Goal: Information Seeking & Learning: Learn about a topic

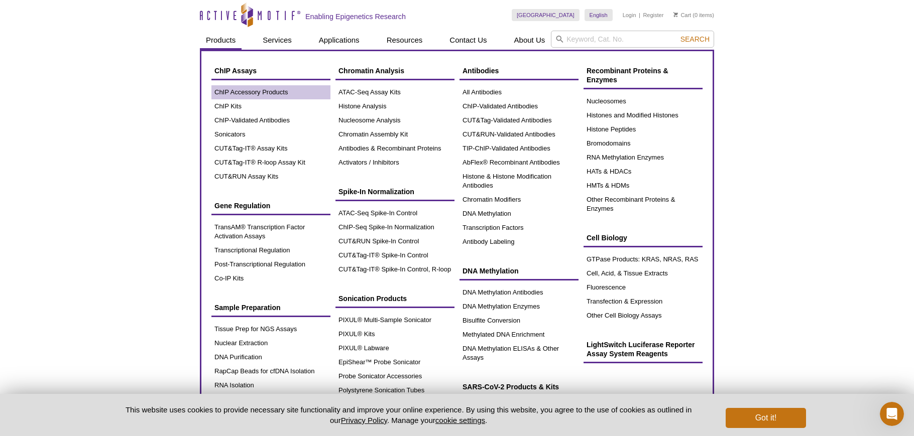
scroll to position [7, 0]
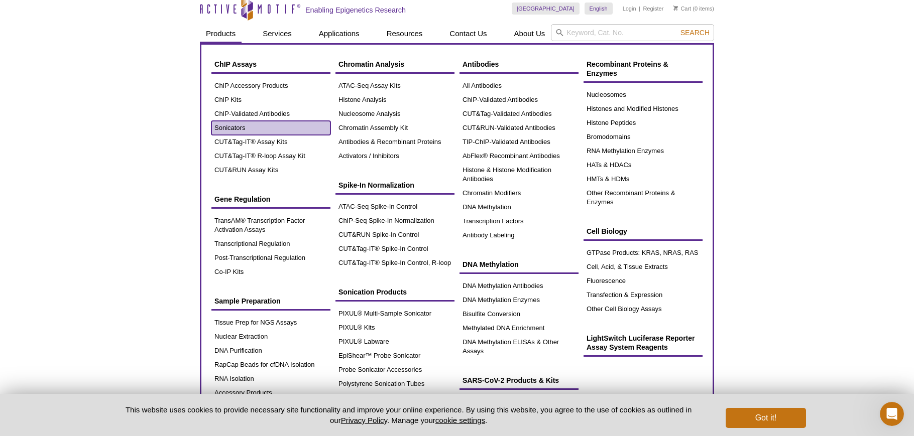
click at [243, 124] on link "Sonicators" at bounding box center [270, 128] width 119 height 14
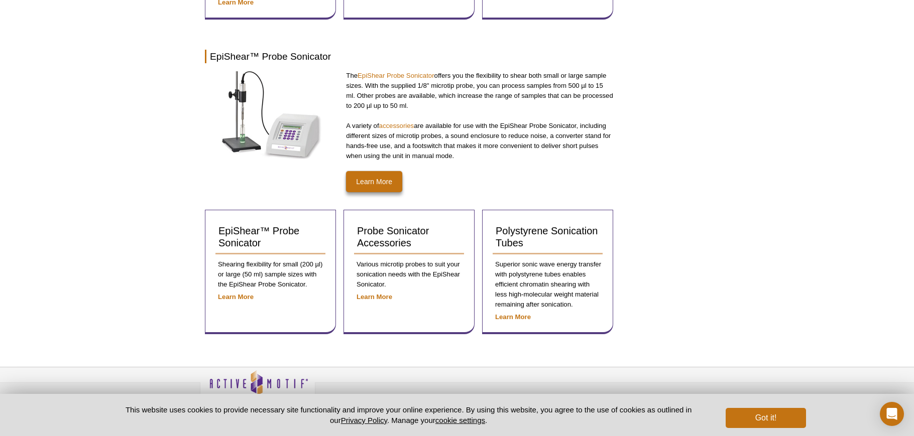
scroll to position [512, 0]
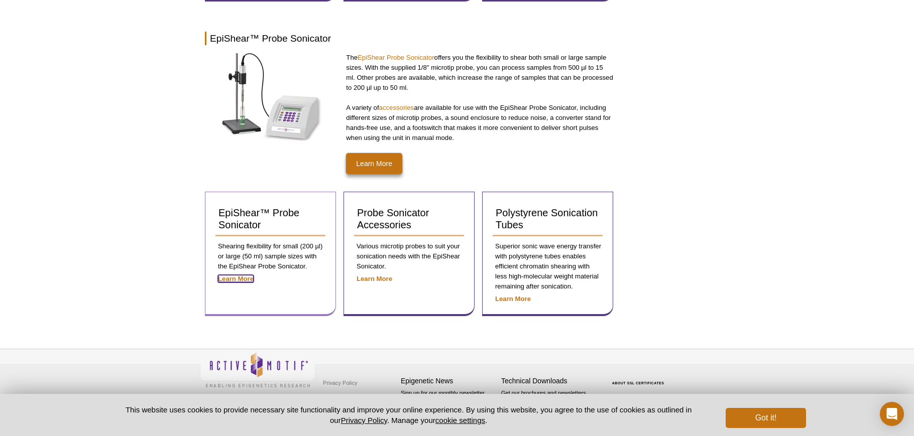
click at [242, 280] on strong "Learn More" at bounding box center [236, 279] width 36 height 8
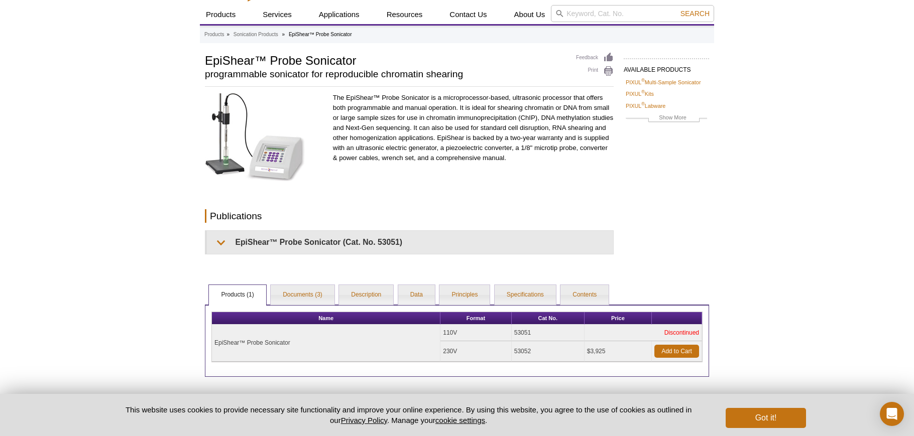
scroll to position [76, 0]
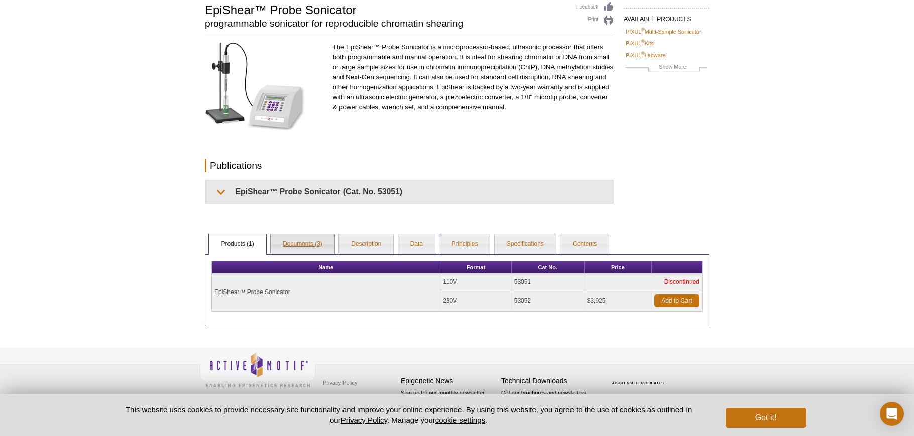
click at [314, 245] on link "Documents (3)" at bounding box center [303, 244] width 64 height 20
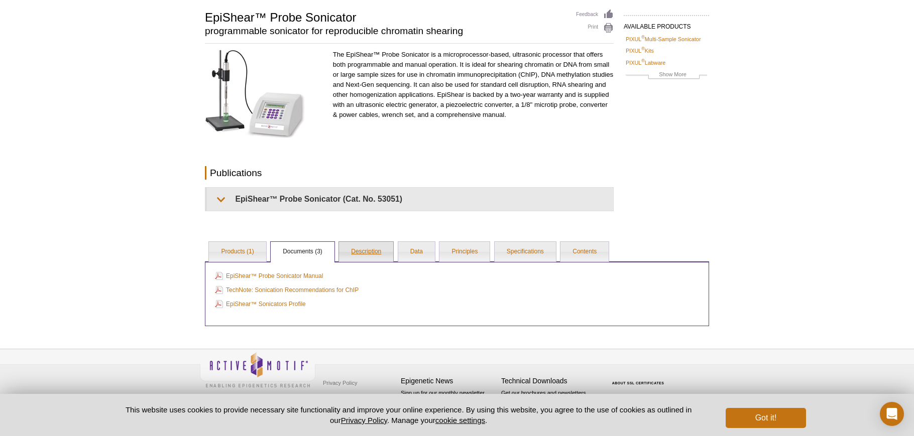
click at [366, 250] on link "Description" at bounding box center [366, 252] width 54 height 20
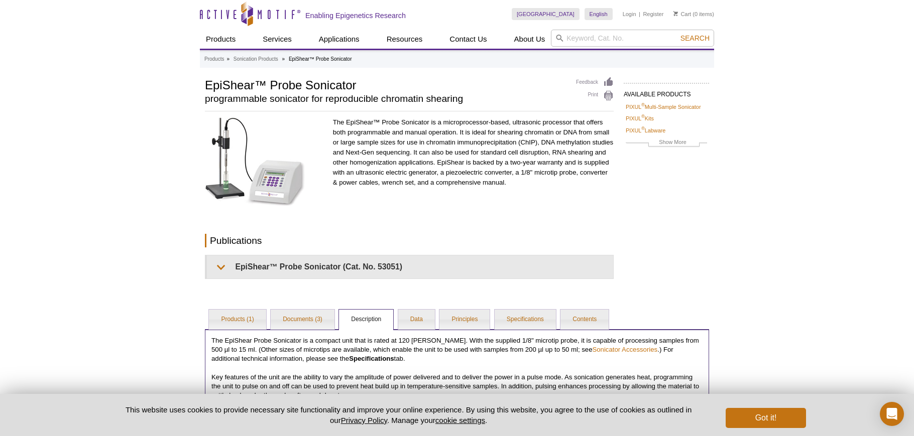
scroll to position [0, 0]
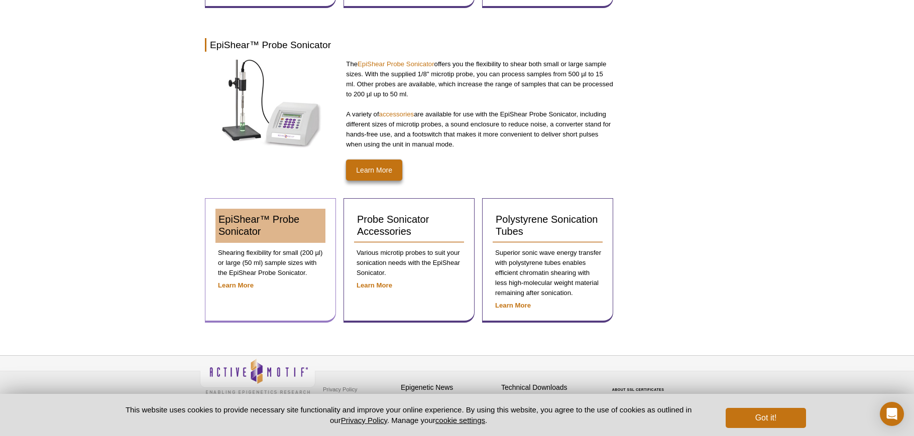
scroll to position [512, 0]
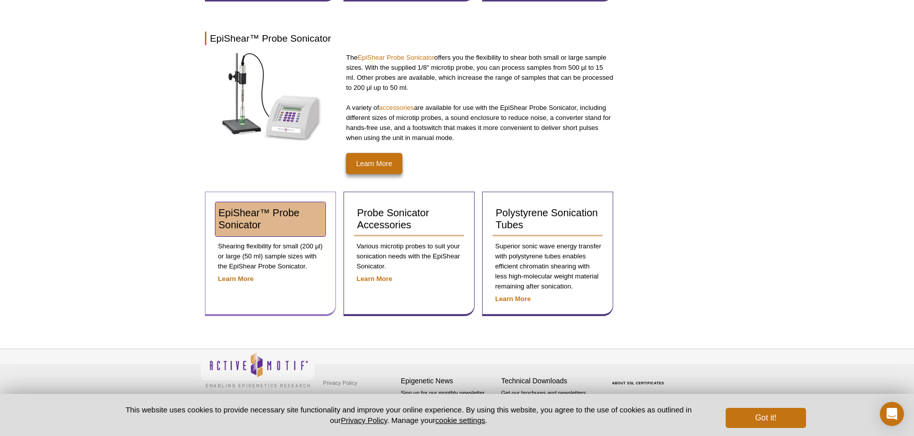
click at [306, 227] on link "EpiShear™ Probe Sonicator" at bounding box center [270, 219] width 110 height 34
click at [293, 219] on link "EpiShear™ Probe Sonicator" at bounding box center [270, 219] width 110 height 34
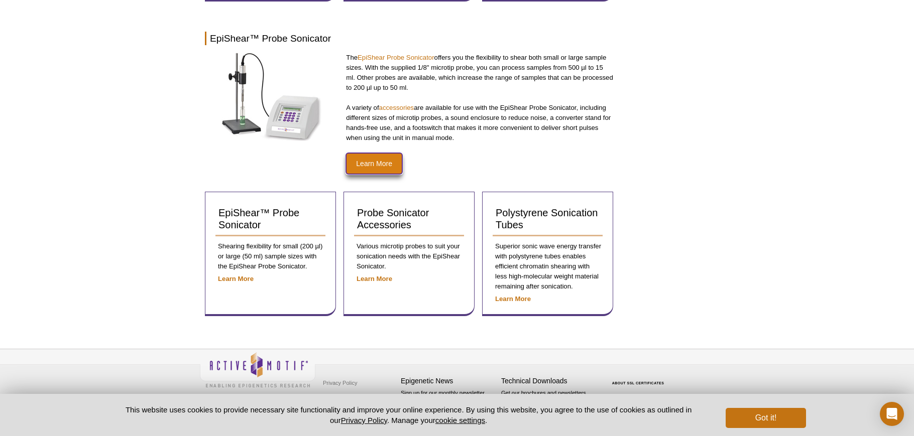
click at [374, 157] on link "Learn More" at bounding box center [374, 163] width 56 height 21
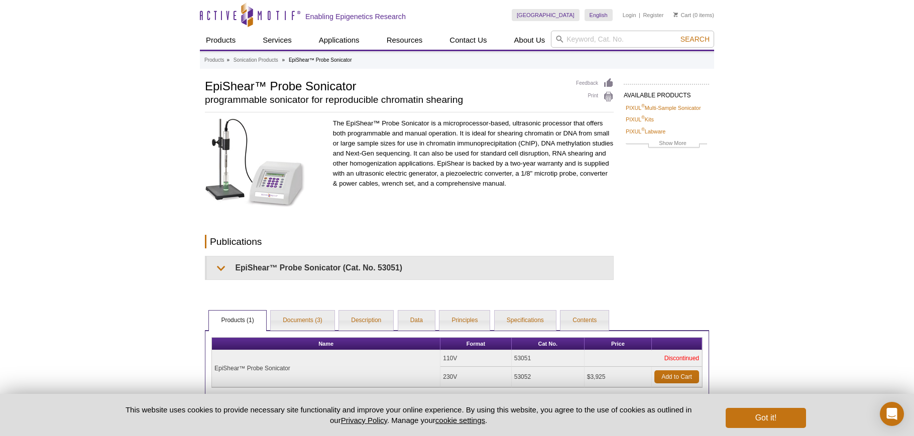
scroll to position [76, 0]
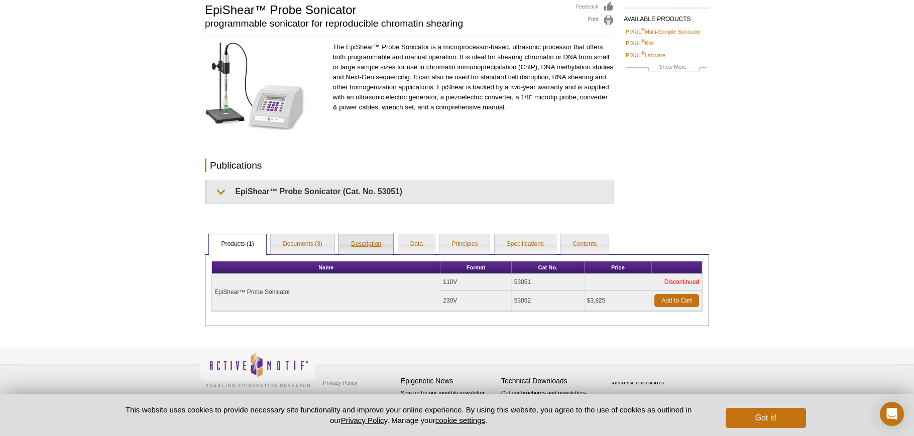
click at [357, 245] on link "Description" at bounding box center [366, 244] width 54 height 20
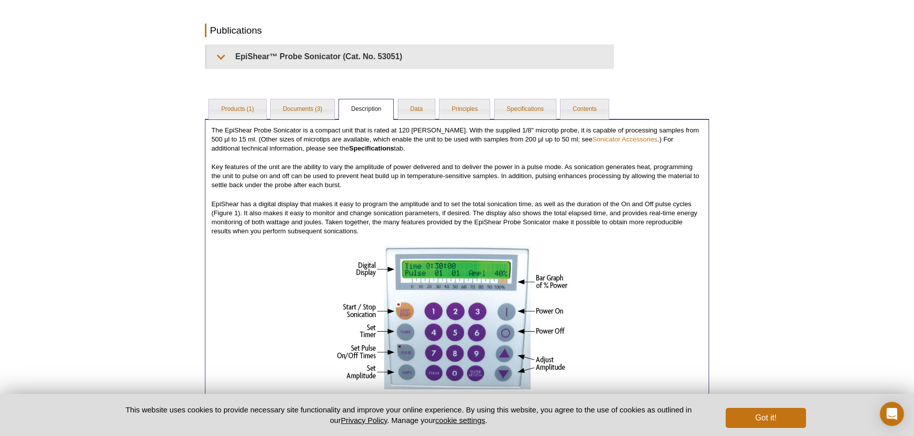
scroll to position [196, 0]
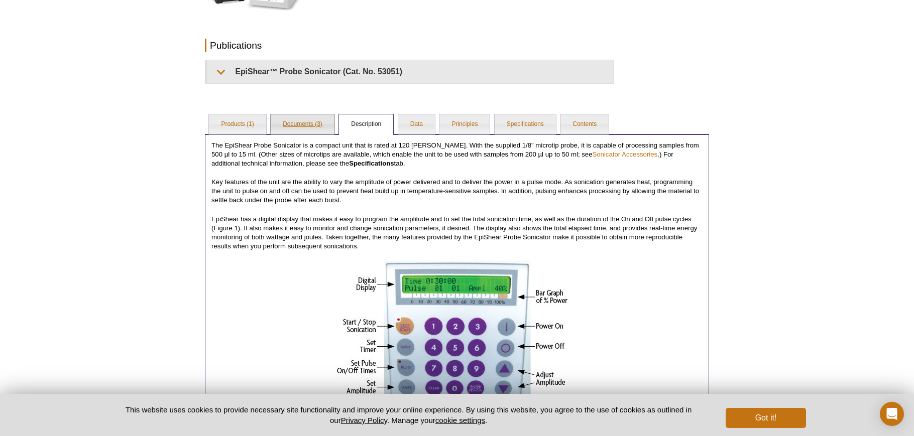
click at [297, 122] on link "Documents (3)" at bounding box center [303, 124] width 64 height 20
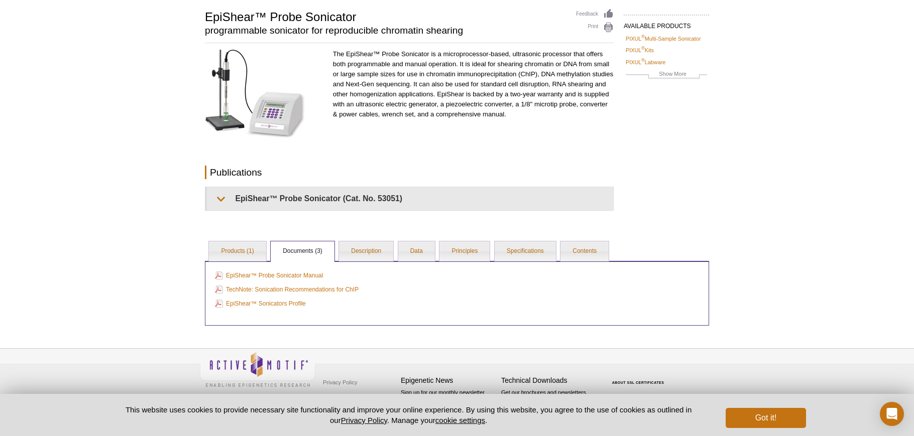
scroll to position [69, 0]
click at [297, 301] on link "EpiShear™ Sonicators Profile" at bounding box center [260, 304] width 91 height 11
